Goal: Answer question/provide support

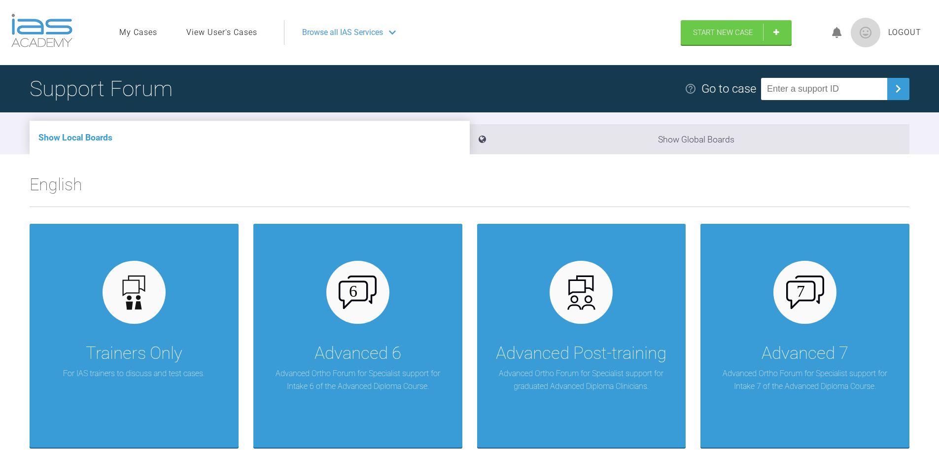
click at [337, 35] on span "Browse all IAS Services" at bounding box center [342, 32] width 81 height 13
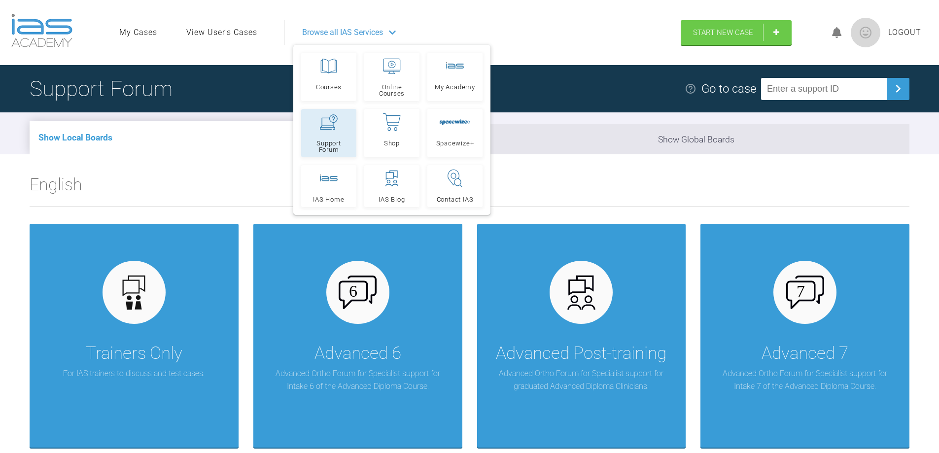
click at [330, 134] on link "Support Forum" at bounding box center [328, 133] width 55 height 48
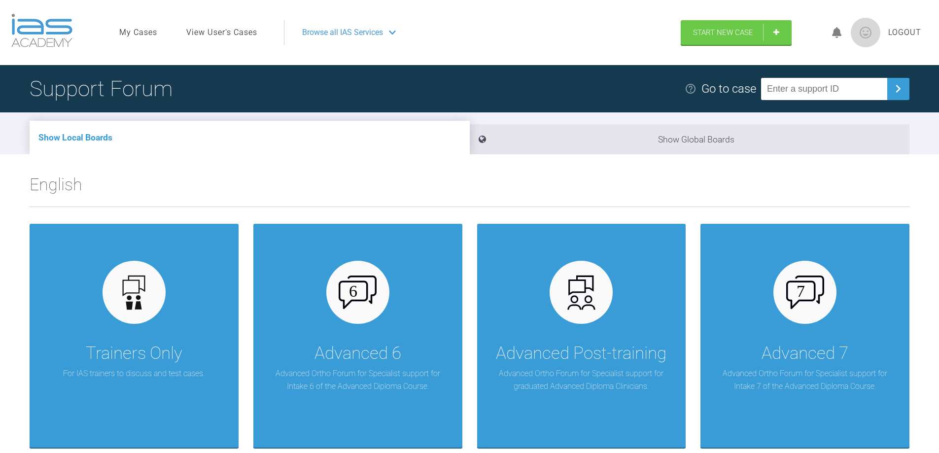
click at [212, 36] on link "View User's Cases" at bounding box center [221, 32] width 71 height 13
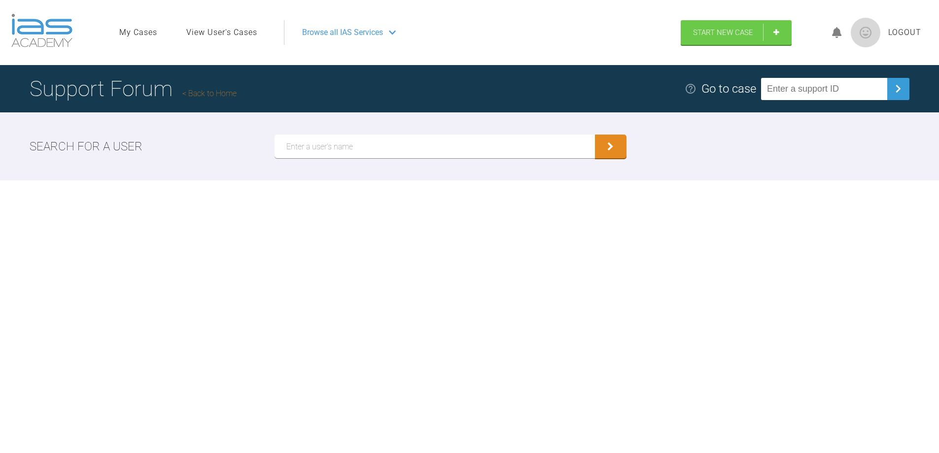
click at [309, 144] on input "text" at bounding box center [435, 147] width 320 height 24
type input "Thogersen"
click at [619, 145] on button "submit" at bounding box center [611, 148] width 32 height 24
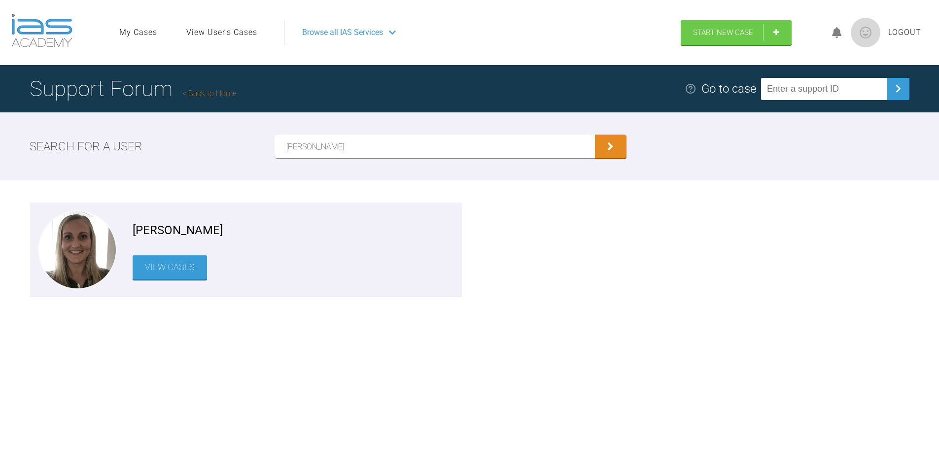
click at [181, 267] on link "View Cases" at bounding box center [170, 267] width 74 height 24
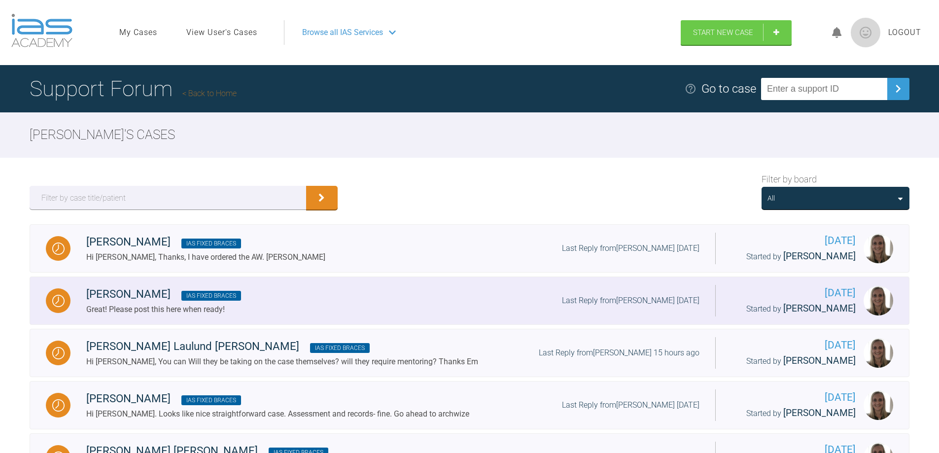
click at [174, 313] on div "Great! Please post this here when ready!" at bounding box center [163, 309] width 155 height 13
